Goal: Information Seeking & Learning: Learn about a topic

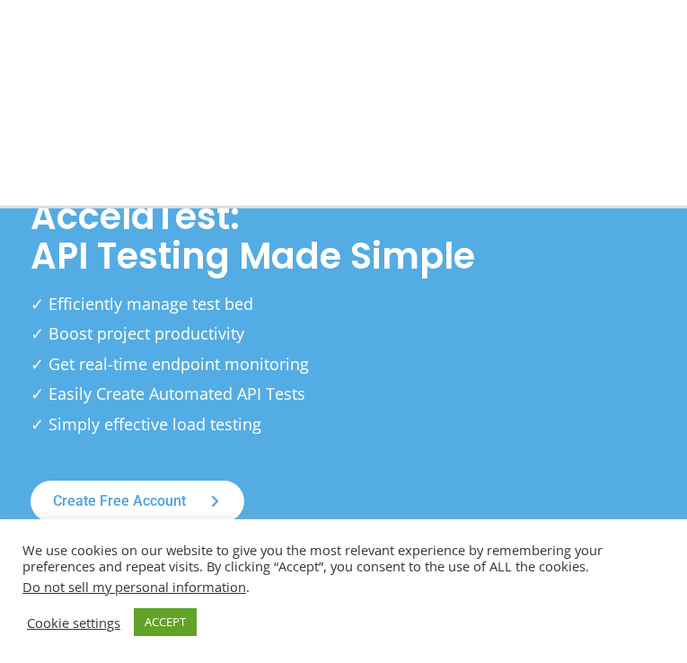
click at [0, 0] on link "PRICING & PLANS" at bounding box center [0, 0] width 0 height 0
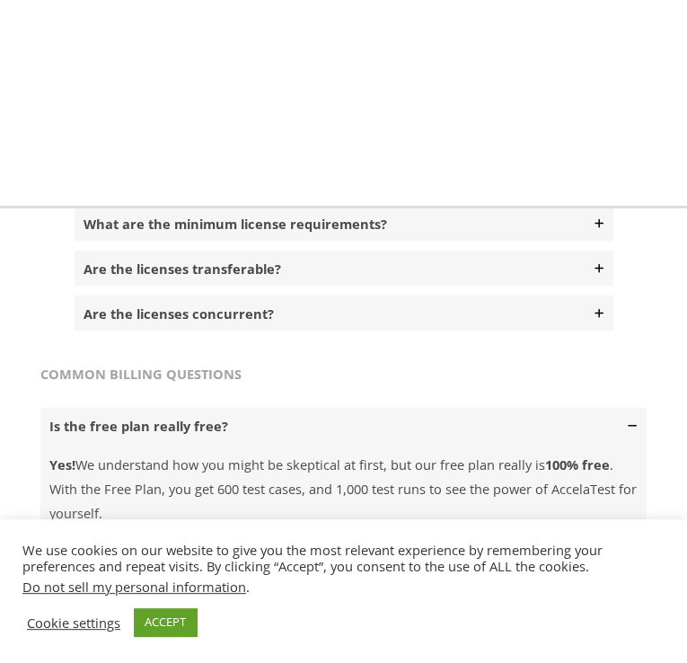
scroll to position [1279, 0]
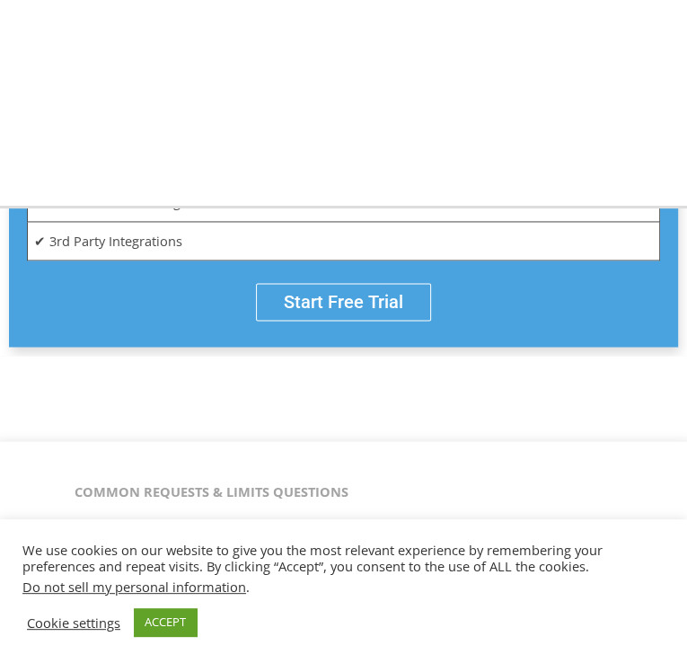
click at [0, 0] on link "FEATURES" at bounding box center [0, 0] width 0 height 0
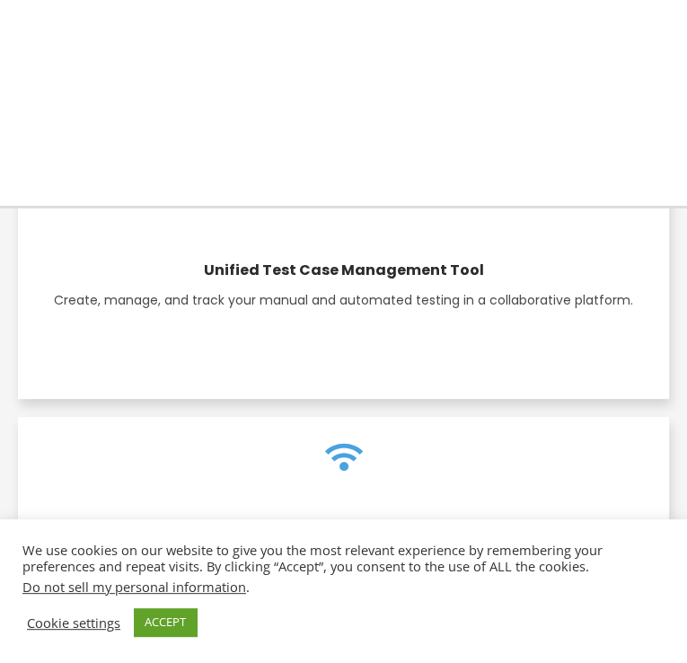
scroll to position [180, 0]
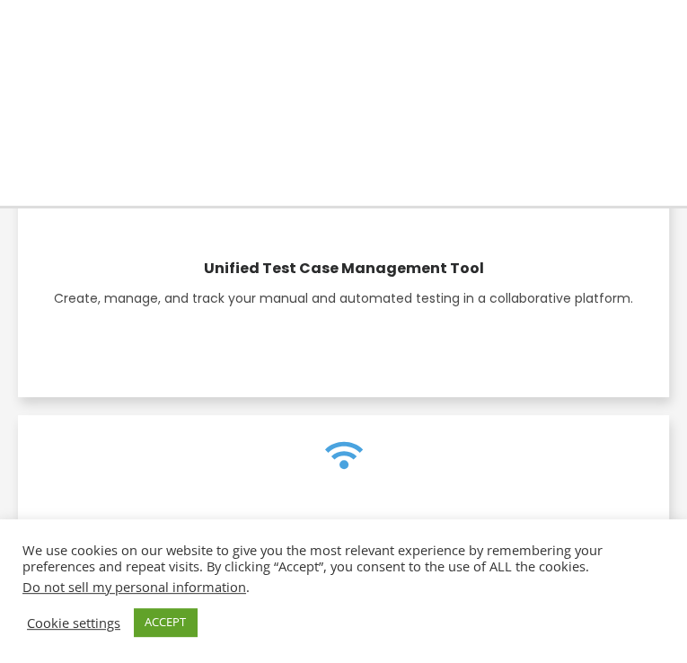
drag, startPoint x: 262, startPoint y: 314, endPoint x: 423, endPoint y: 314, distance: 160.8
click at [423, 557] on p "Access your test bed from anywhere in the world with only a browser." at bounding box center [343, 568] width 619 height 23
drag, startPoint x: 423, startPoint y: 314, endPoint x: 317, endPoint y: 361, distance: 115.9
click at [338, 557] on p "Access your test bed from anywhere in the world with only a browser." at bounding box center [343, 568] width 619 height 23
drag, startPoint x: 274, startPoint y: 365, endPoint x: 410, endPoint y: 367, distance: 135.7
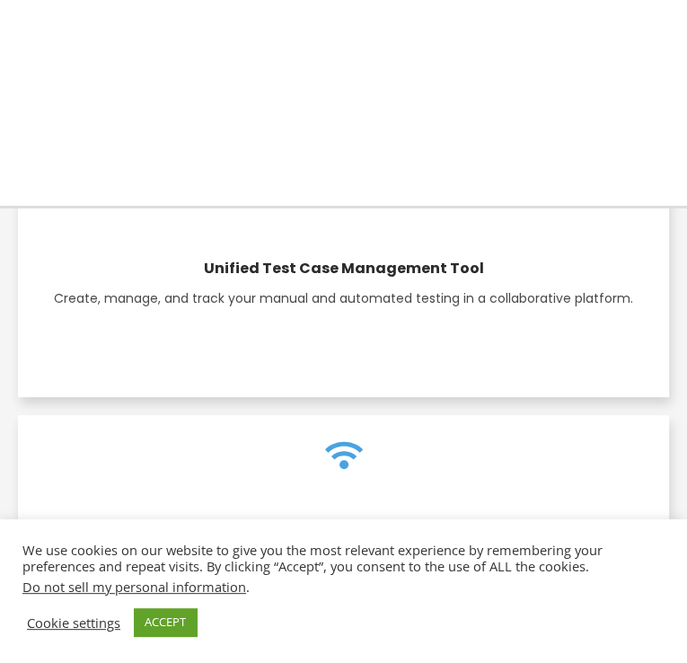
click at [410, 557] on p "Access your test bed from anywhere in the world with only a browser." at bounding box center [343, 568] width 619 height 23
drag, startPoint x: 410, startPoint y: 367, endPoint x: 537, endPoint y: 379, distance: 128.2
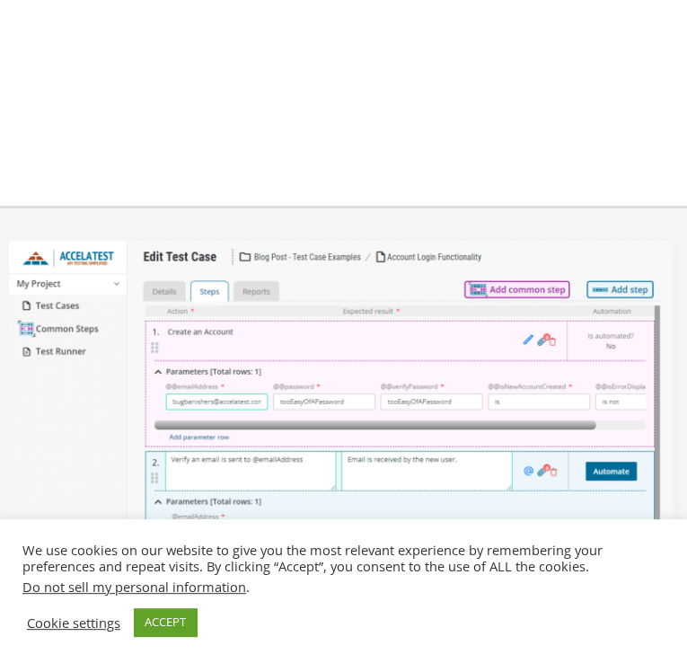
scroll to position [1438, 0]
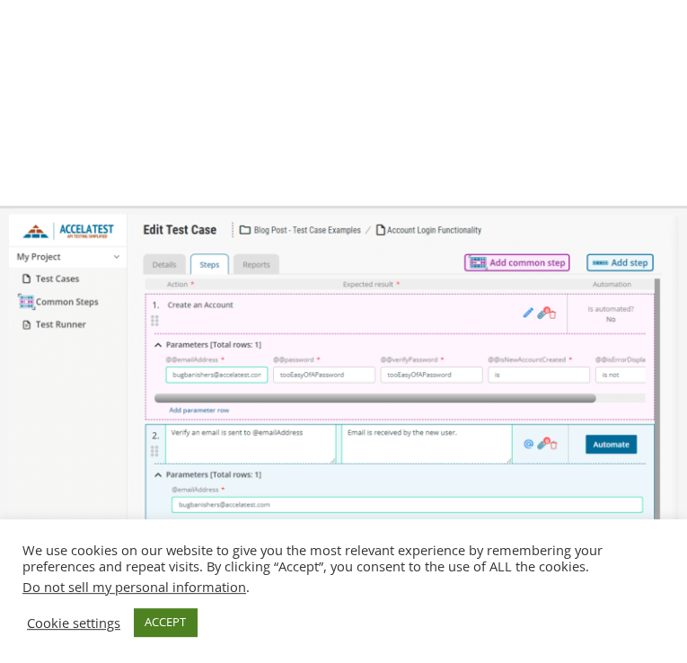
click at [155, 624] on link "ACCEPT" at bounding box center [165, 622] width 63 height 28
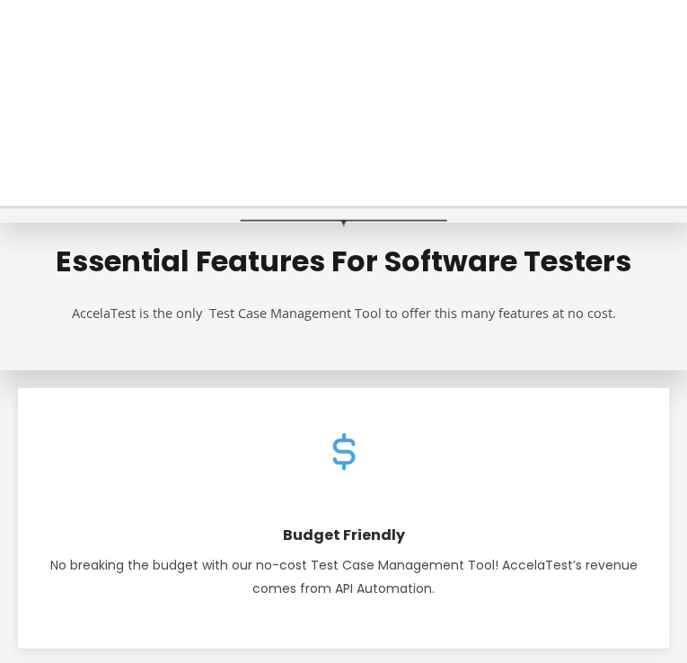
scroll to position [1875, 0]
